Goal: Task Accomplishment & Management: Complete application form

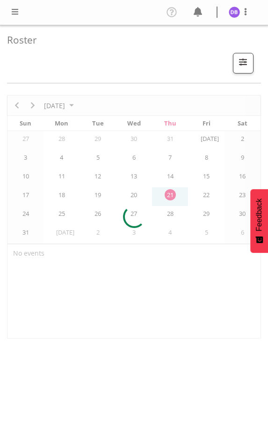
click at [16, 13] on span at bounding box center [14, 11] width 11 height 11
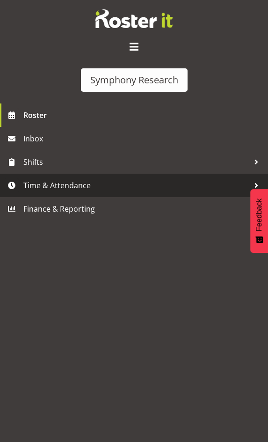
click at [49, 183] on span "Time & Attendance" at bounding box center [136, 185] width 226 height 14
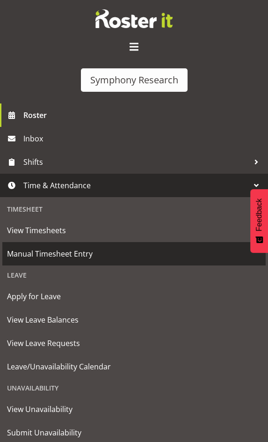
click at [49, 253] on span "Manual Timesheet Entry" at bounding box center [134, 253] width 254 height 14
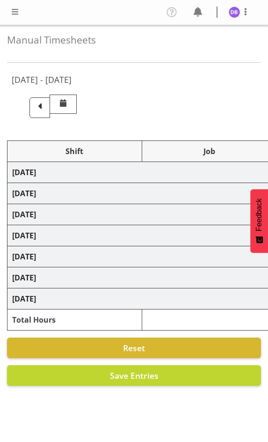
select select "26078"
select select "9426"
select select "47"
select select "26078"
select select "9636"
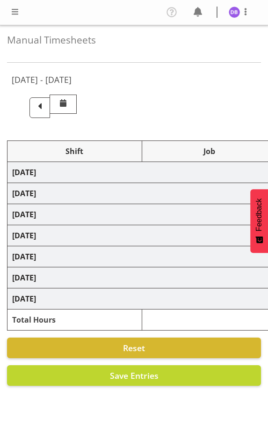
select select "47"
select select "26078"
select select "9636"
select select "47"
select select "48116"
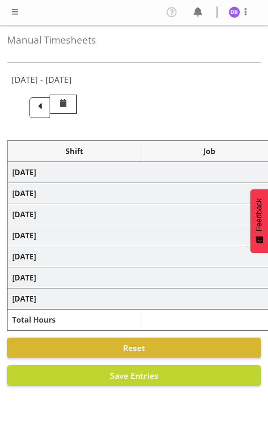
select select "10527"
select select "48116"
select select "10499"
select select "47"
select select "48116"
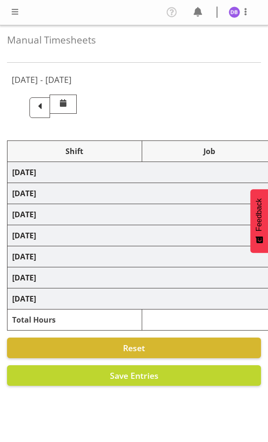
select select "9426"
select select "47"
select select "48116"
select select "10499"
select select "47"
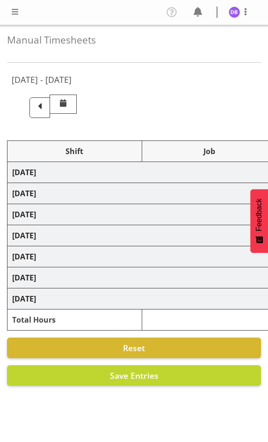
select select "48116"
select select "10499"
select select "47"
select select "26078"
select select "9636"
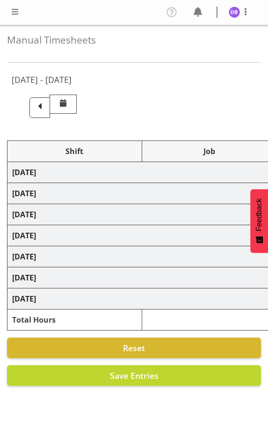
select select "47"
select select "48116"
select select "9636"
select select "47"
select select "48116"
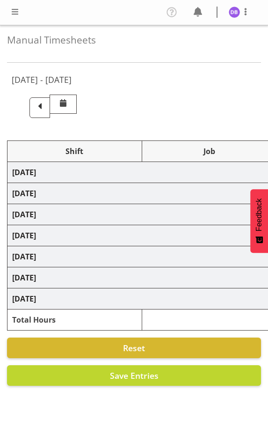
select select "10242"
select select "47"
select select "48116"
select select "9636"
select select "47"
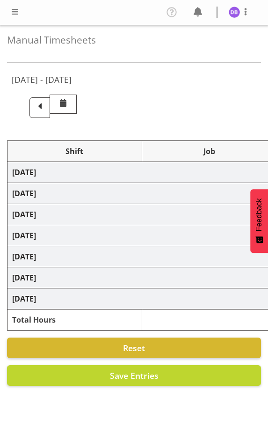
select select "56692"
select select "10499"
select select "47"
select select "56692"
select select "10499"
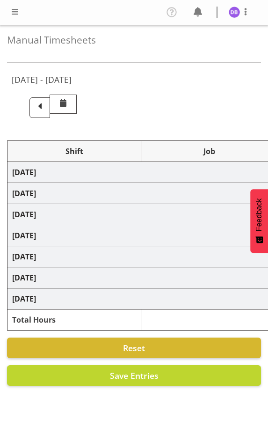
select select "47"
select select "26078"
select select "9636"
select select "47"
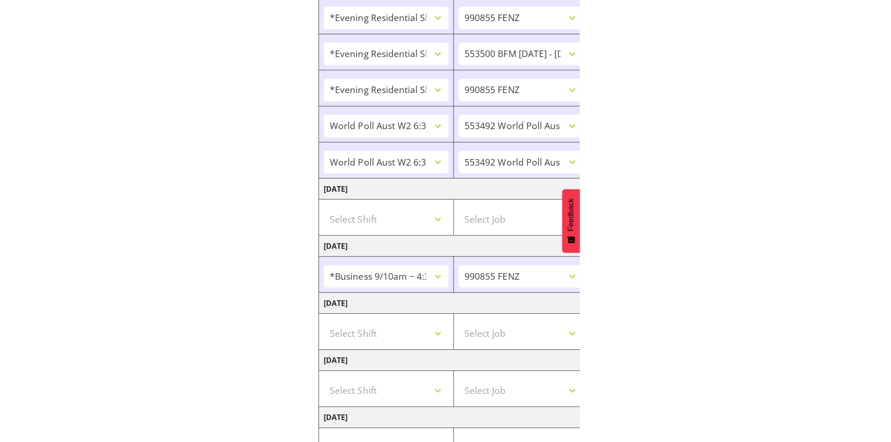
scroll to position [526, 0]
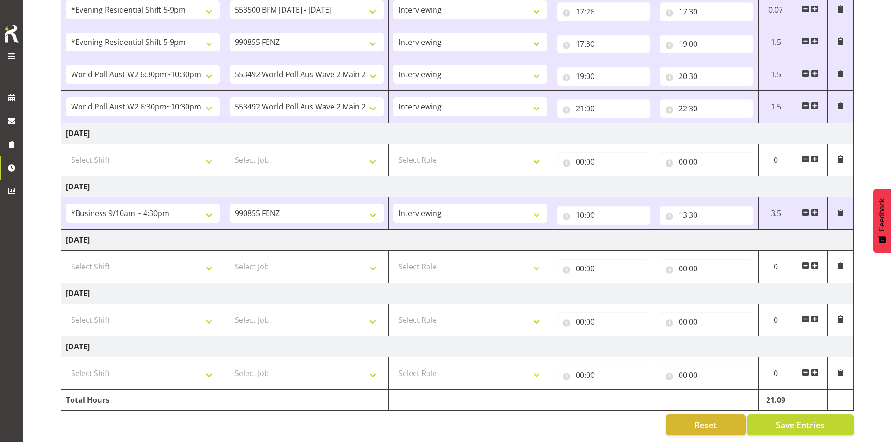
click at [268, 209] on span at bounding box center [814, 212] width 7 height 7
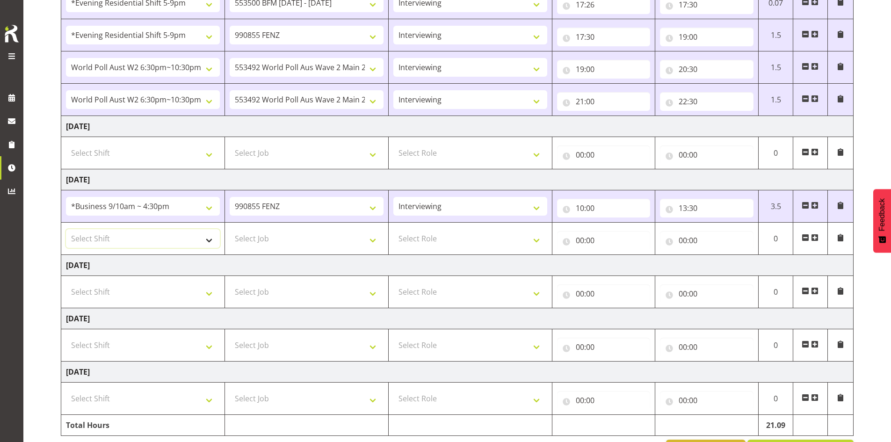
click at [212, 243] on select "Select Shift !!Weekend Residential (Roster IT Shift Label) *Business 9/10am ~ 4…" at bounding box center [143, 238] width 154 height 19
select select "48116"
click at [66, 229] on select "Select Shift !!Weekend Residential (Roster IT Shift Label) *Business 9/10am ~ 4…" at bounding box center [143, 238] width 154 height 19
click at [268, 239] on select "Select Job 550060 IF Admin 553492 World Poll Aus Wave 2 Main 2025 553493 World …" at bounding box center [307, 238] width 154 height 19
select select "9636"
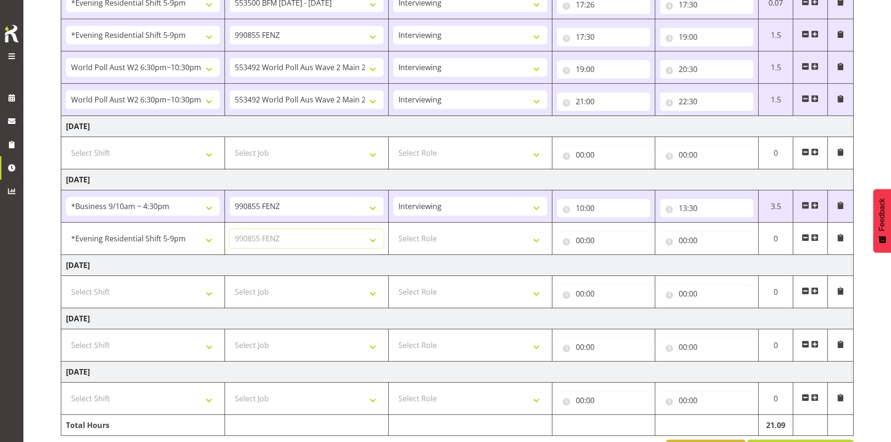
click at [230, 229] on select "Select Job 550060 IF Admin 553492 World Poll Aus Wave 2 Main 2025 553493 World …" at bounding box center [307, 238] width 154 height 19
click at [268, 240] on select "Select Role Briefing Interviewing" at bounding box center [470, 238] width 154 height 19
select select "47"
click at [268, 229] on select "Select Role Briefing Interviewing" at bounding box center [470, 238] width 154 height 19
click at [268, 242] on input "00:00" at bounding box center [604, 240] width 94 height 19
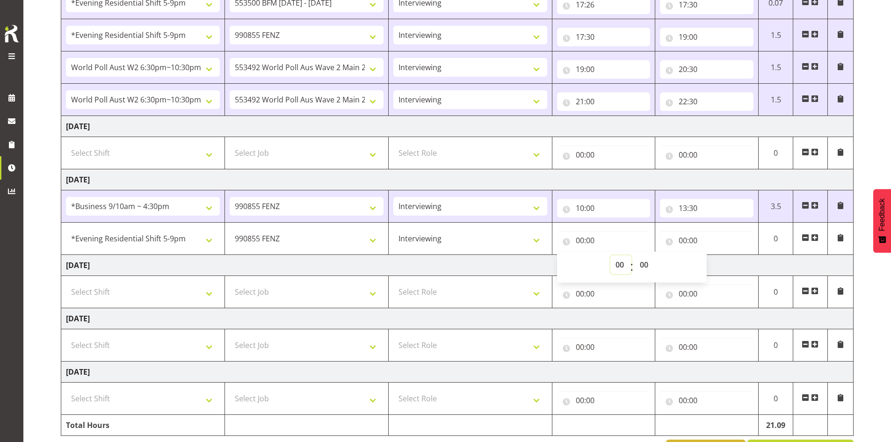
click at [268, 263] on select "00 01 02 03 04 05 06 07 08 09 10 11 12 13 14 15 16 17 18 19 20 21 22 23" at bounding box center [620, 264] width 21 height 19
select select "17"
click at [268, 255] on select "00 01 02 03 04 05 06 07 08 09 10 11 12 13 14 15 16 17 18 19 20 21 22 23" at bounding box center [620, 264] width 21 height 19
type input "17:00"
click at [268, 236] on input "00:00" at bounding box center [707, 240] width 94 height 19
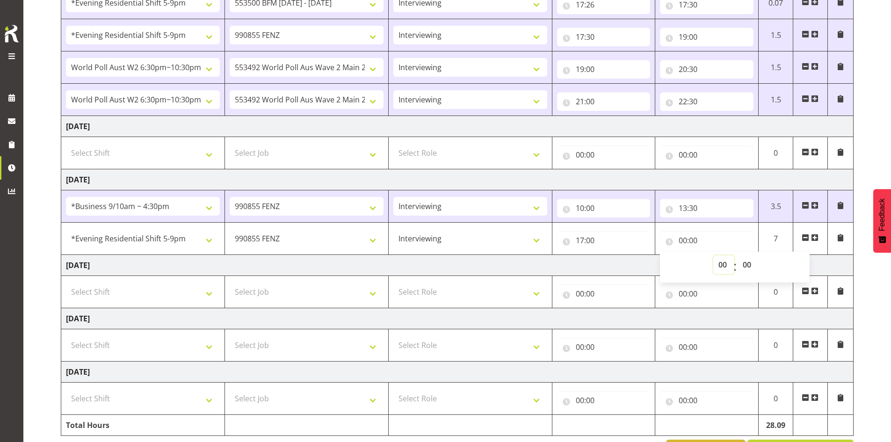
click at [268, 265] on select "00 01 02 03 04 05 06 07 08 09 10 11 12 13 14 15 16 17 18 19 20 21 22 23" at bounding box center [723, 264] width 21 height 19
select select "19"
click at [268, 255] on select "00 01 02 03 04 05 06 07 08 09 10 11 12 13 14 15 16 17 18 19 20 21 22 23" at bounding box center [723, 264] width 21 height 19
type input "19:00"
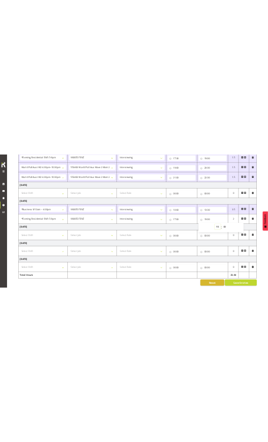
scroll to position [558, 0]
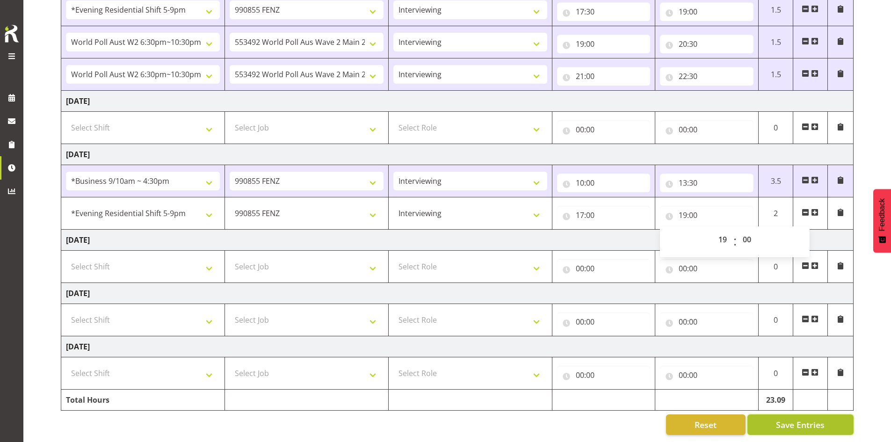
click at [268, 419] on span "Save Entries" at bounding box center [800, 425] width 49 height 12
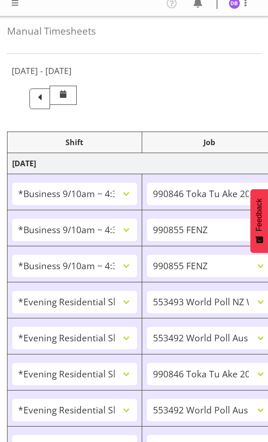
scroll to position [0, 0]
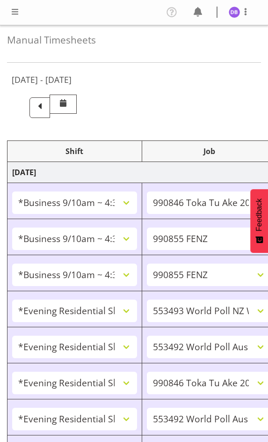
drag, startPoint x: 17, startPoint y: 12, endPoint x: 16, endPoint y: 29, distance: 16.8
click at [17, 12] on span at bounding box center [14, 11] width 11 height 11
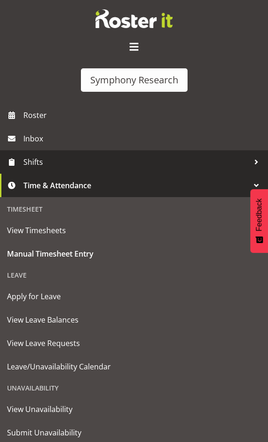
click at [36, 159] on span "Shifts" at bounding box center [136, 162] width 226 height 14
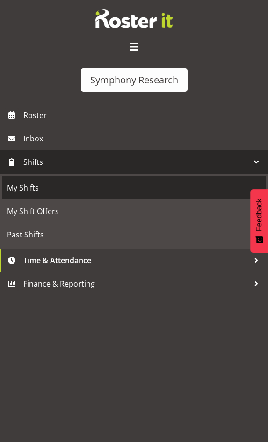
click at [27, 188] on span "My Shifts" at bounding box center [134, 188] width 254 height 14
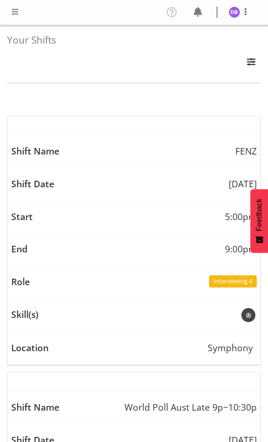
click at [13, 7] on span at bounding box center [14, 11] width 11 height 11
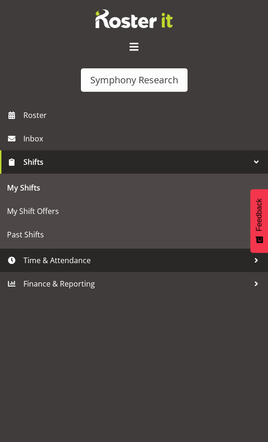
click at [47, 259] on span "Time & Attendance" at bounding box center [136, 260] width 226 height 14
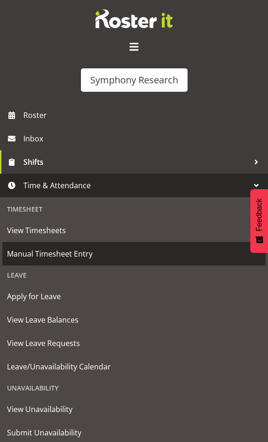
click at [49, 255] on span "Manual Timesheet Entry" at bounding box center [134, 253] width 254 height 14
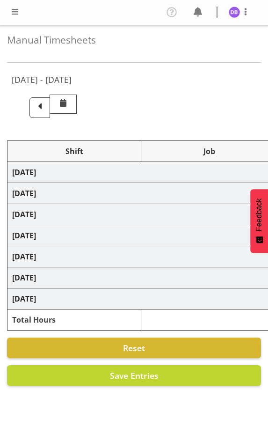
select select "26078"
select select "9426"
select select "47"
select select "26078"
select select "9636"
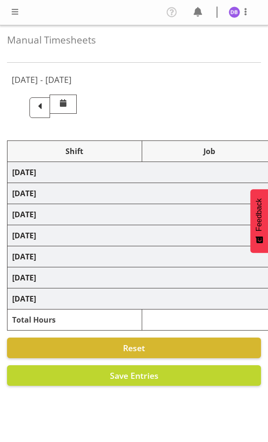
select select "47"
select select "26078"
select select "9636"
select select "47"
select select "48116"
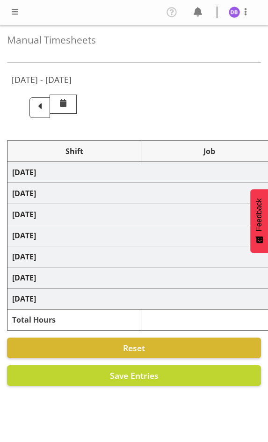
select select "10527"
select select "48116"
select select "10499"
select select "47"
select select "48116"
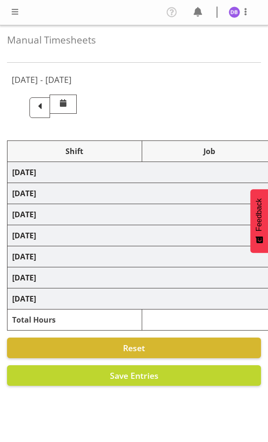
select select "9426"
select select "47"
select select "48116"
select select "10499"
select select "47"
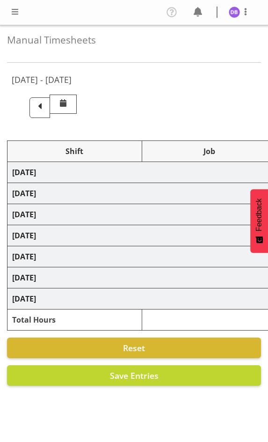
select select "48116"
select select "10499"
select select "47"
select select "26078"
select select "9636"
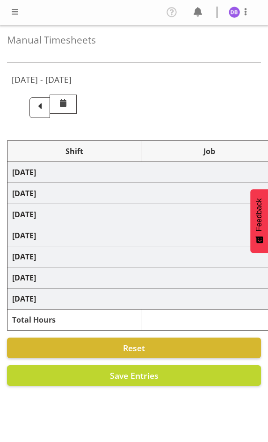
select select "47"
select select "48116"
select select "9636"
select select "47"
select select "48116"
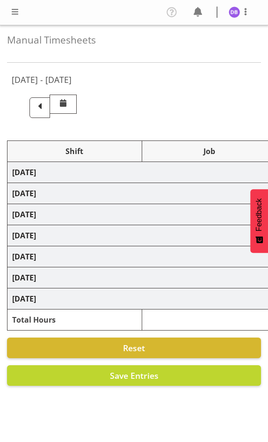
select select "10242"
select select "47"
select select "48116"
select select "9636"
select select "47"
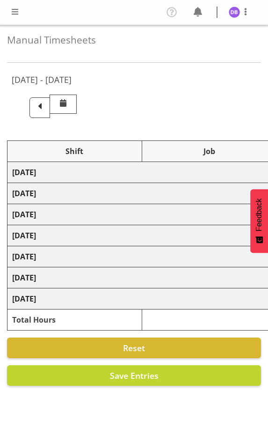
select select "56692"
select select "10499"
select select "47"
select select "56692"
select select "10499"
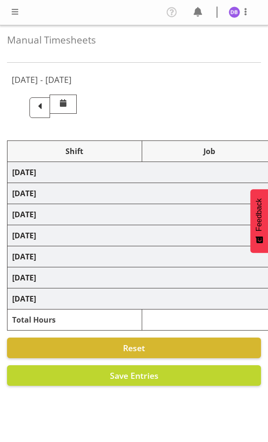
select select "47"
select select "26078"
select select "9636"
select select "47"
select select "48116"
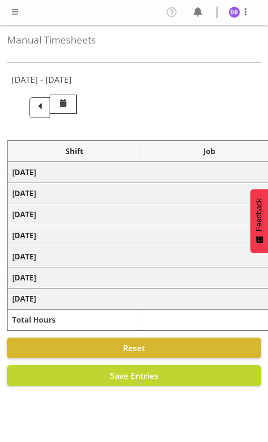
select select "9636"
select select "47"
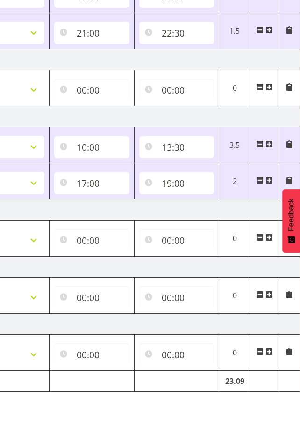
scroll to position [685, 0]
